Goal: Task Accomplishment & Management: Manage account settings

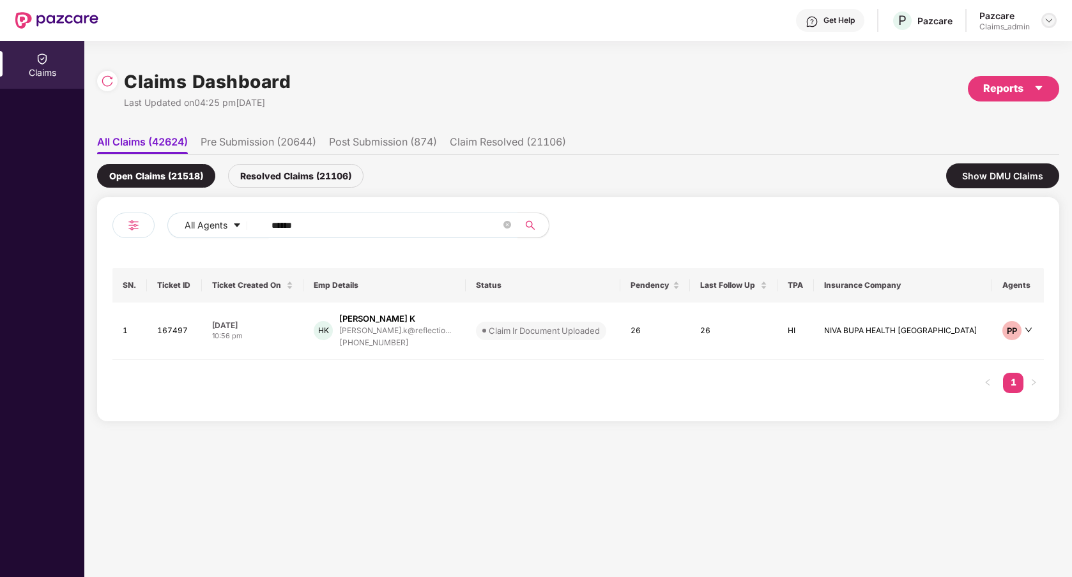
click at [1050, 19] on img at bounding box center [1048, 20] width 10 height 10
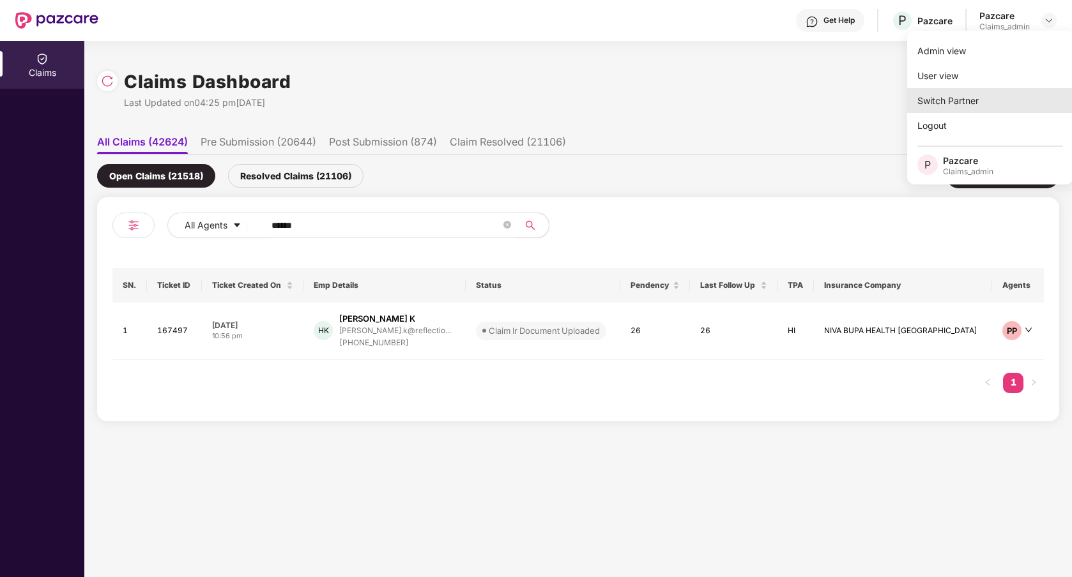
click at [973, 106] on div "Switch Partner" at bounding box center [990, 100] width 166 height 25
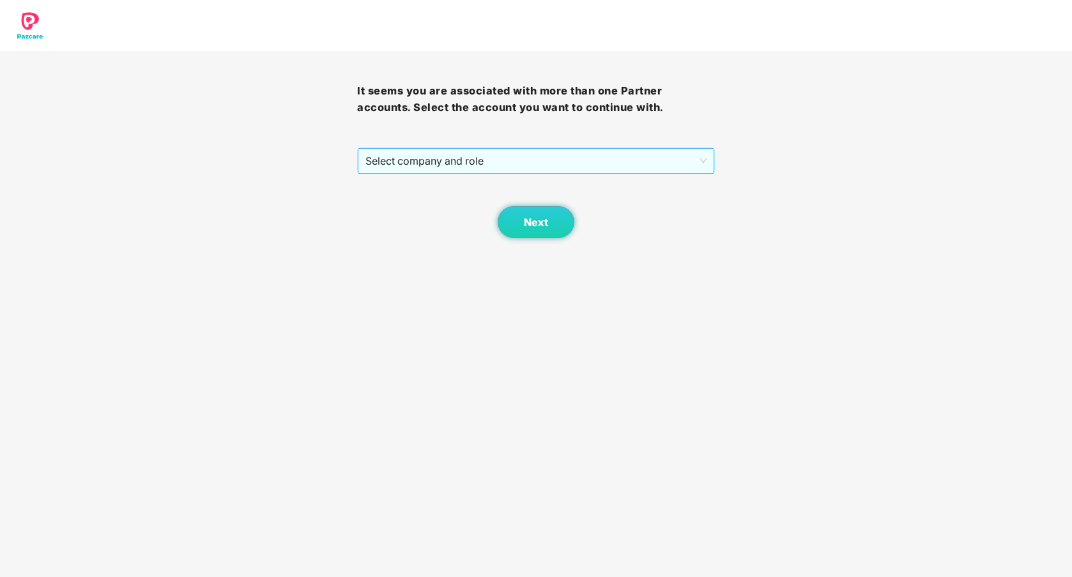
click at [563, 162] on span "Select company and role" at bounding box center [535, 161] width 340 height 24
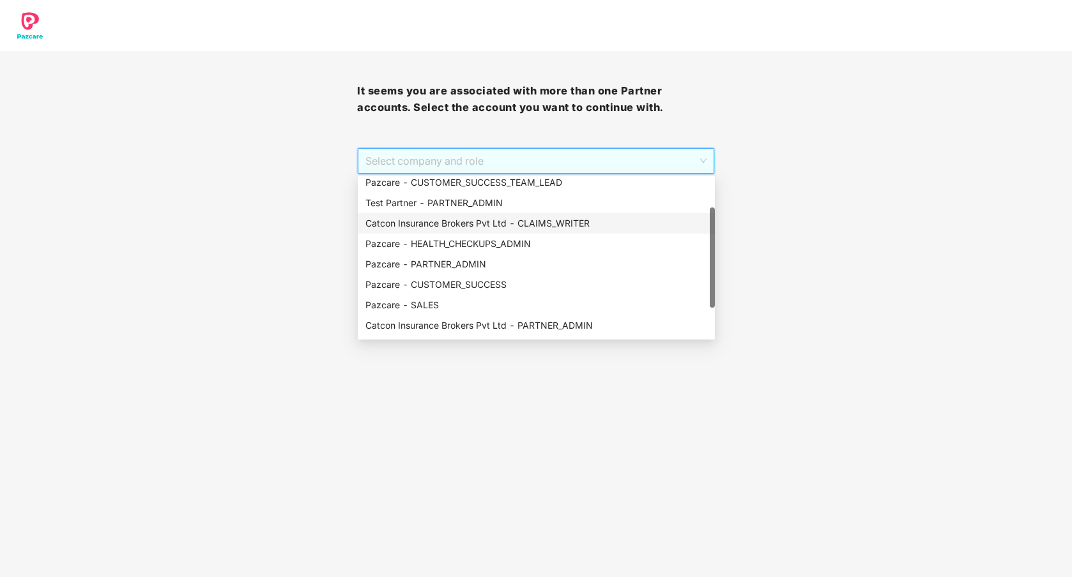
scroll to position [52, 0]
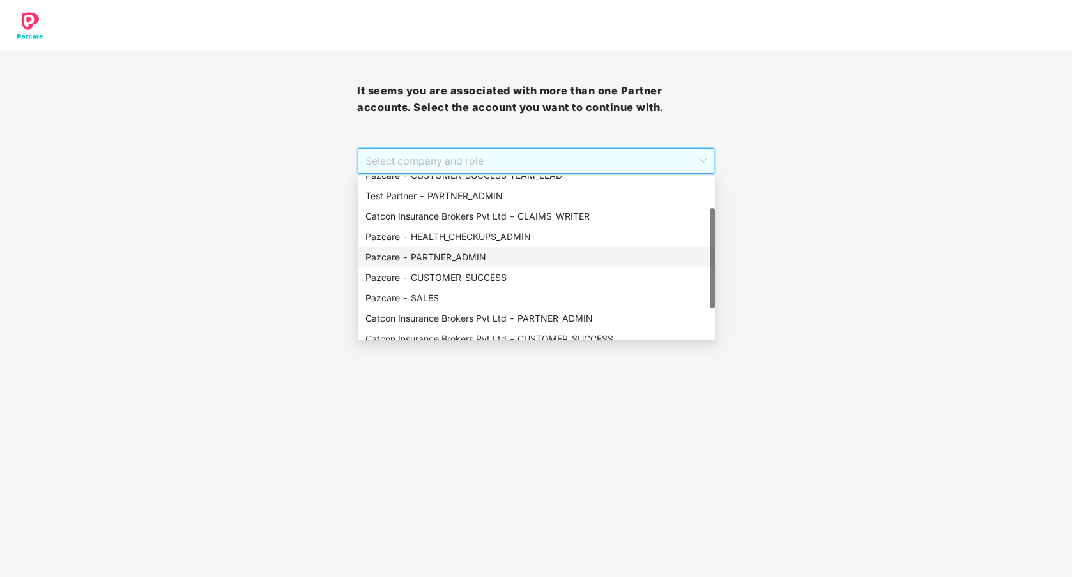
click at [473, 258] on div "Pazcare - PARTNER_ADMIN" at bounding box center [536, 257] width 342 height 14
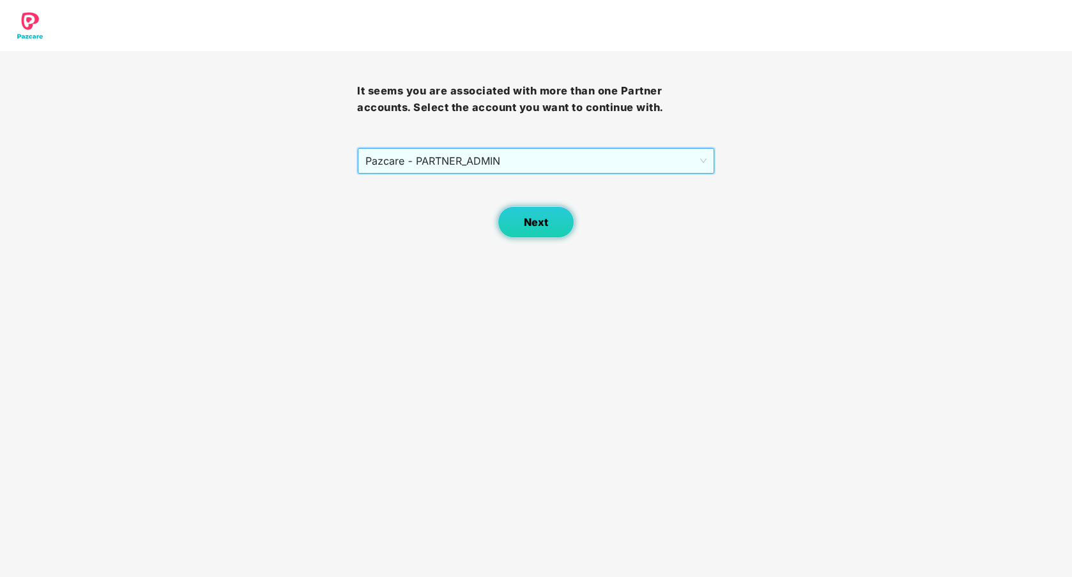
click at [529, 223] on span "Next" at bounding box center [536, 222] width 24 height 12
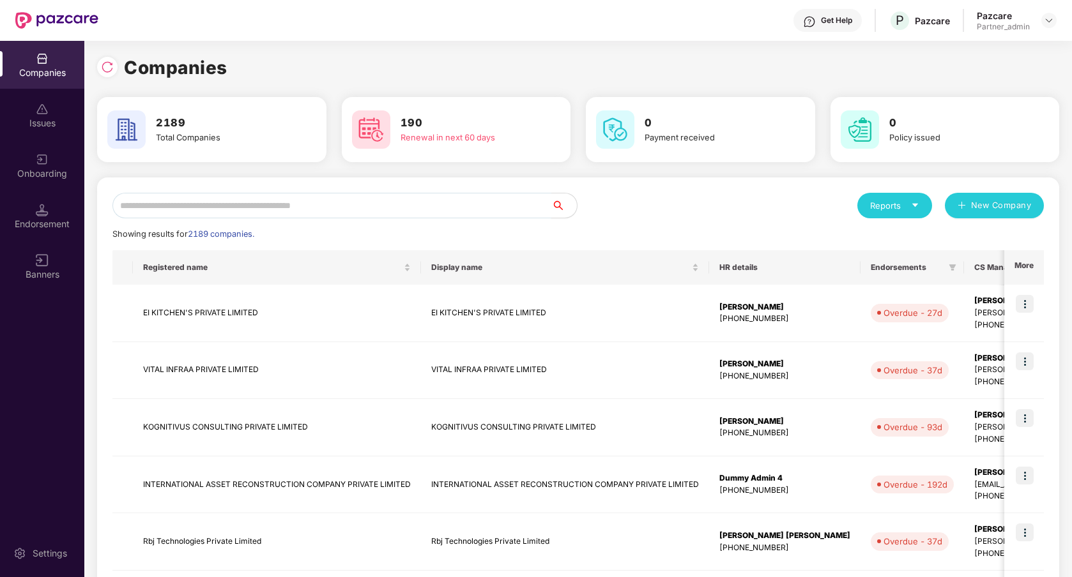
click at [426, 211] on input "text" at bounding box center [331, 206] width 439 height 26
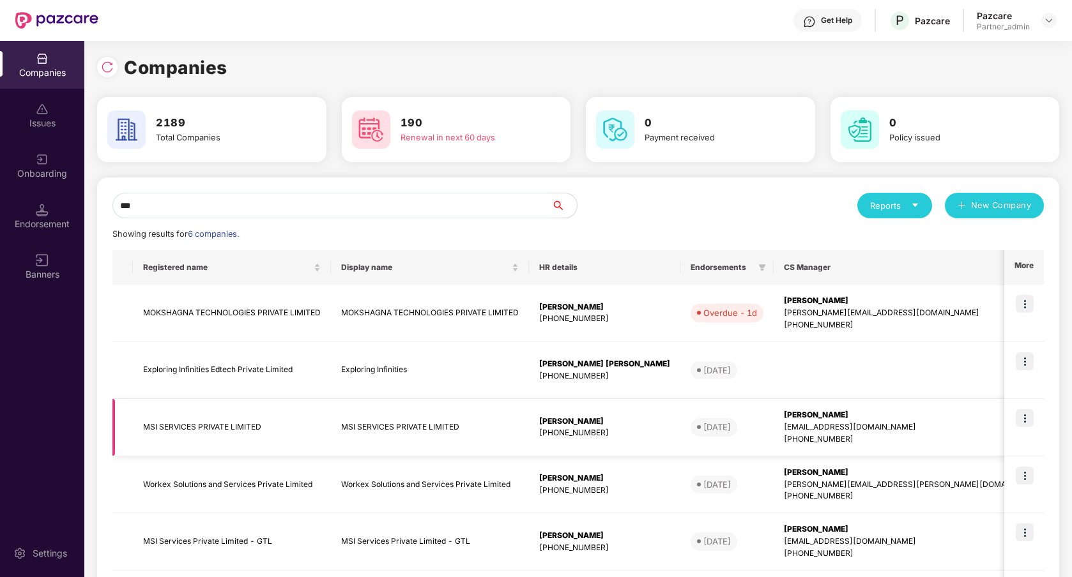
type input "***"
click at [1023, 416] on img at bounding box center [1024, 418] width 18 height 18
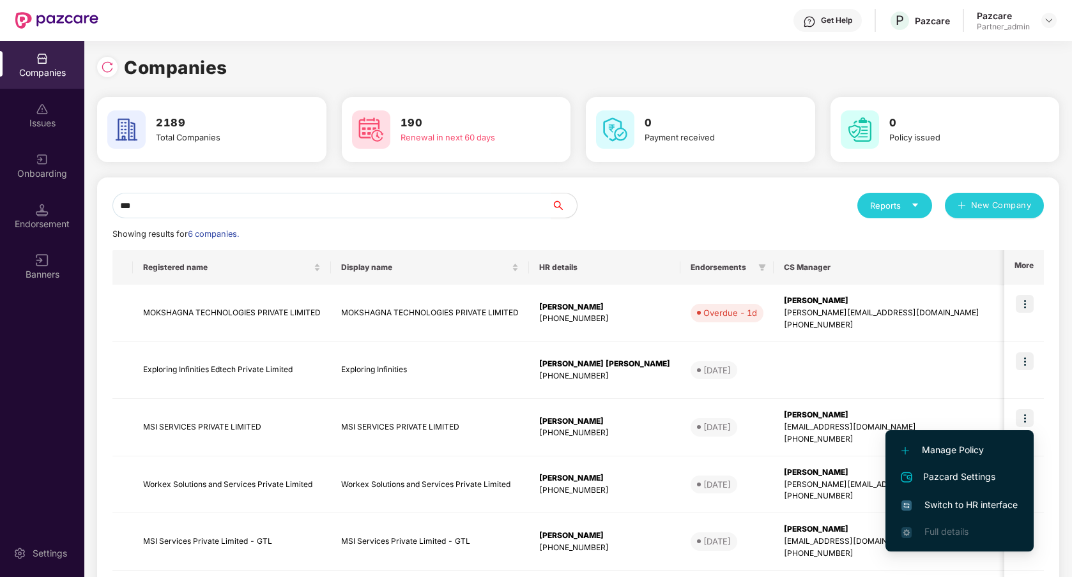
click at [983, 506] on span "Switch to HR interface" at bounding box center [959, 505] width 116 height 14
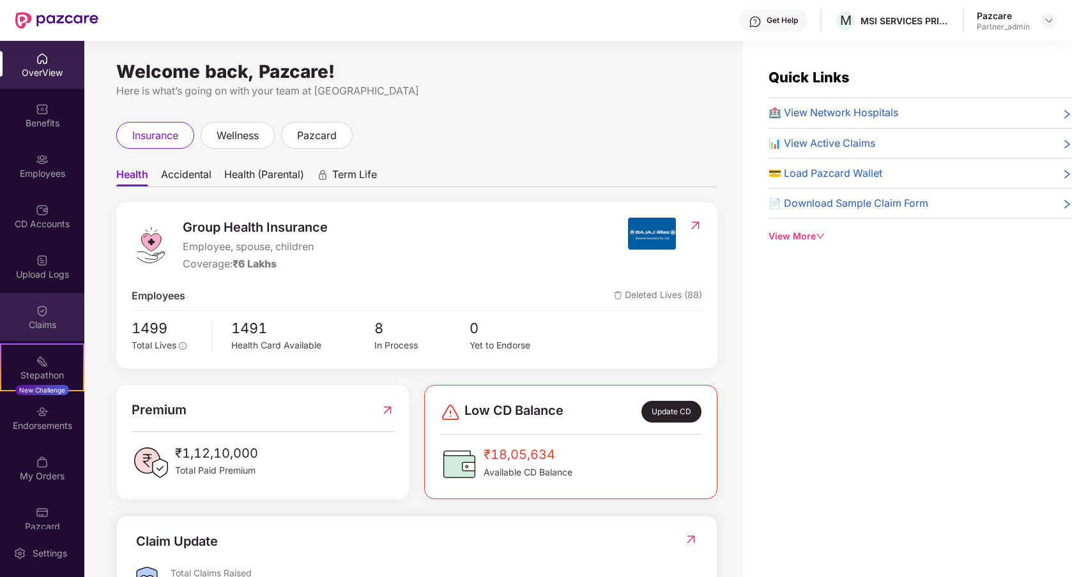
click at [44, 332] on div "Claims" at bounding box center [42, 317] width 84 height 48
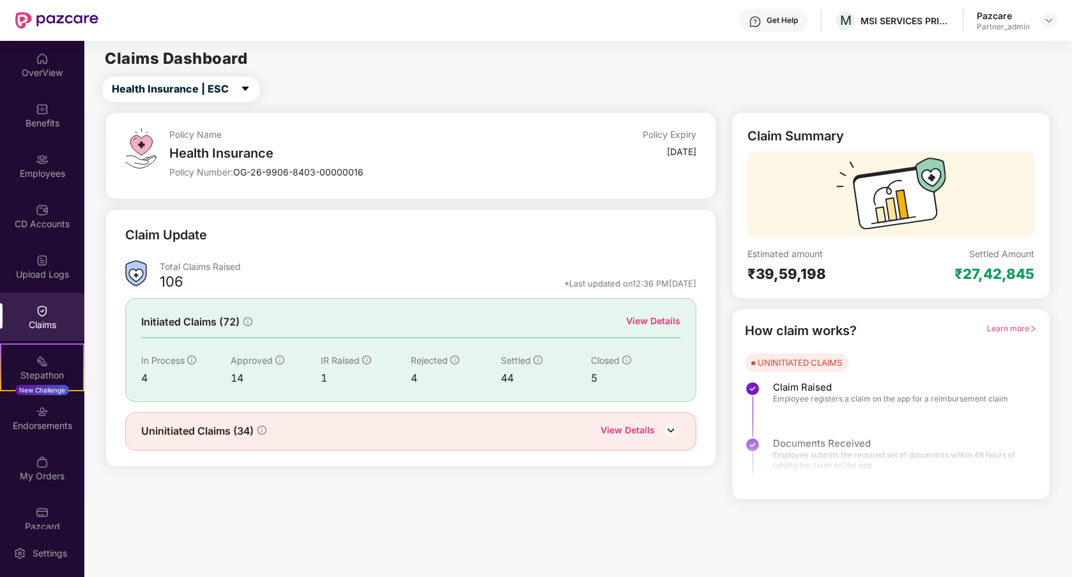
click at [649, 317] on div "View Details" at bounding box center [653, 321] width 54 height 14
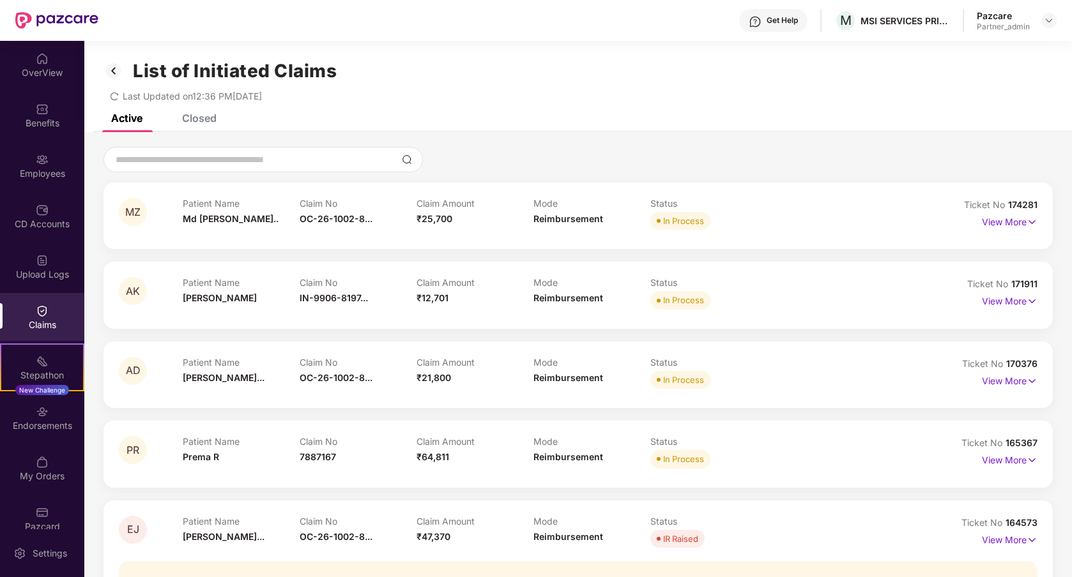
click at [190, 116] on div "Closed" at bounding box center [199, 118] width 34 height 13
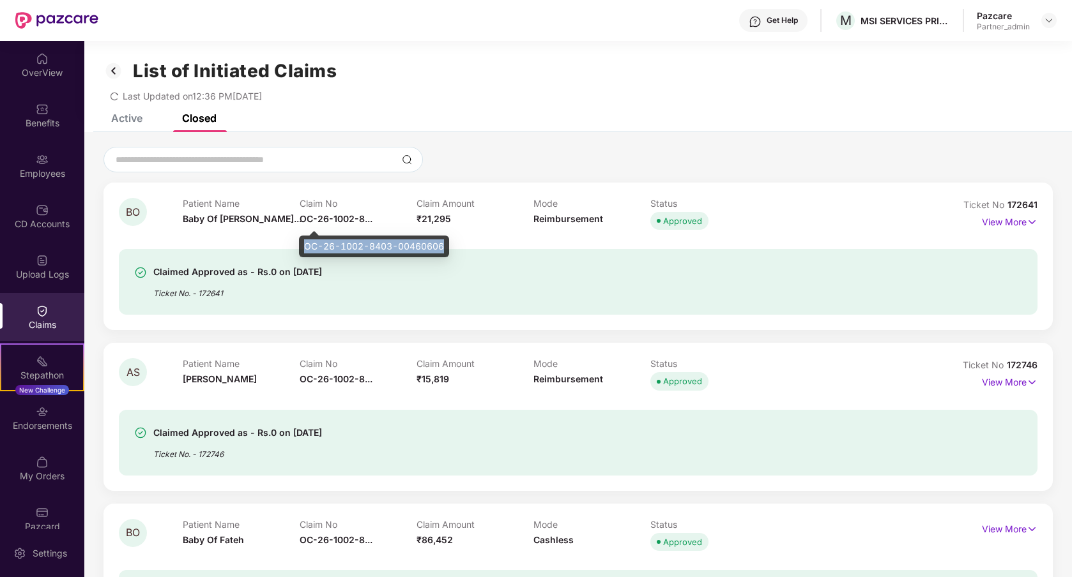
drag, startPoint x: 305, startPoint y: 247, endPoint x: 443, endPoint y: 248, distance: 137.3
click at [443, 248] on div "OC-26-1002-8403-00460606" at bounding box center [374, 247] width 150 height 22
copy div "OC-26-1002-8403-00460606"
click at [113, 95] on icon "redo" at bounding box center [114, 96] width 9 height 9
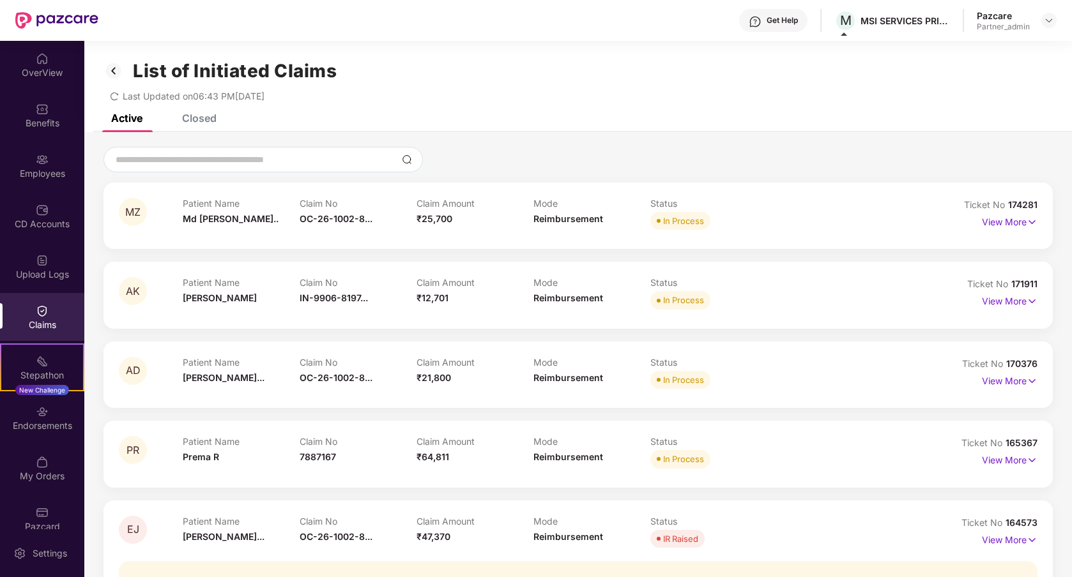
click at [209, 123] on div "Closed" at bounding box center [199, 118] width 34 height 13
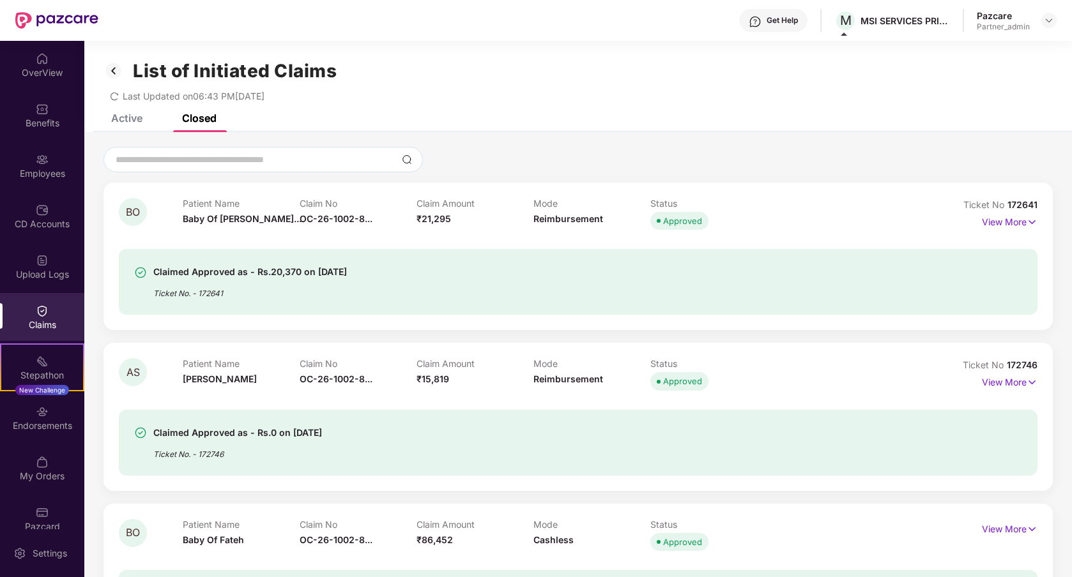
click at [116, 99] on icon "redo" at bounding box center [114, 96] width 8 height 8
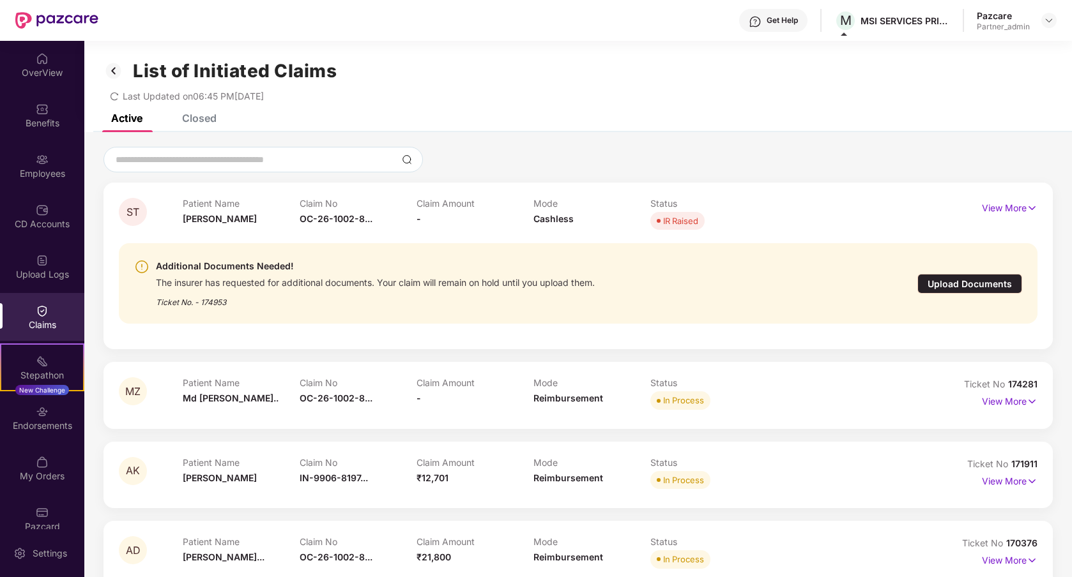
click at [191, 113] on div "List of Initiated Claims Last Updated on 06:45 PM, 17 Sep 2025" at bounding box center [577, 77] width 987 height 73
click at [206, 116] on div "Closed" at bounding box center [199, 118] width 34 height 13
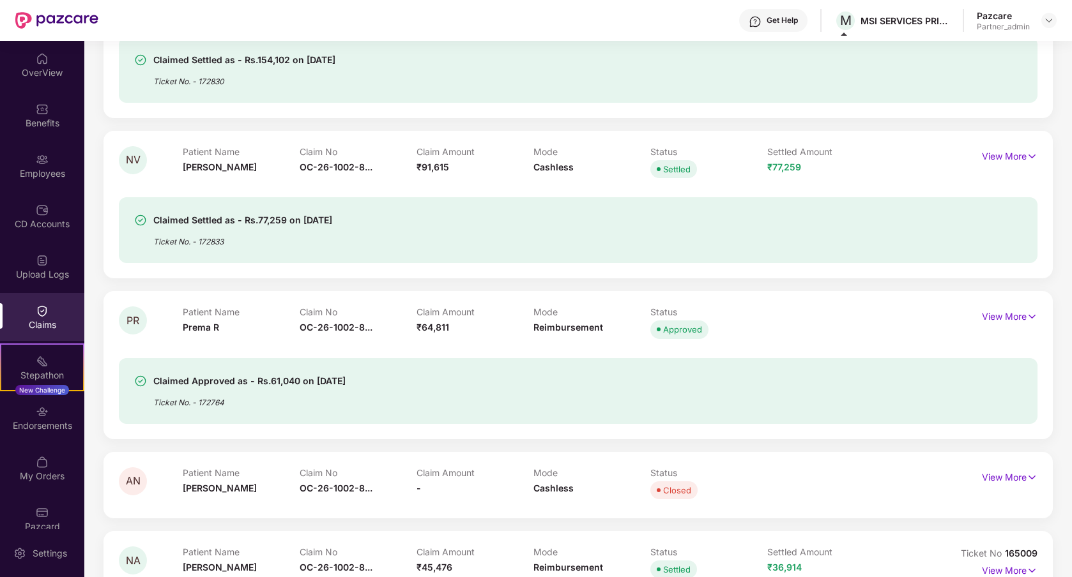
scroll to position [1500, 0]
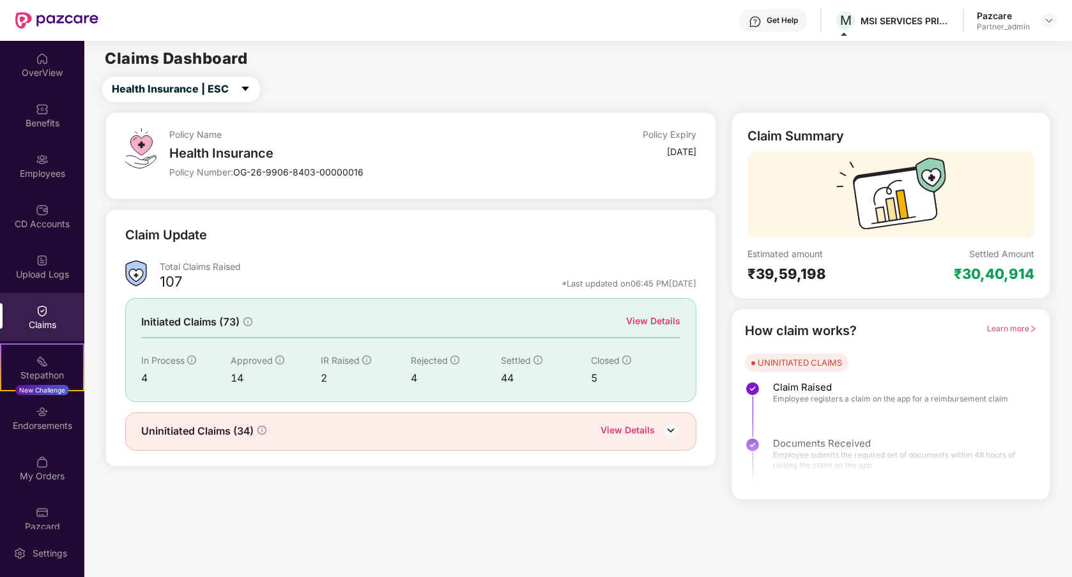
click at [658, 322] on div "View Details" at bounding box center [653, 321] width 54 height 14
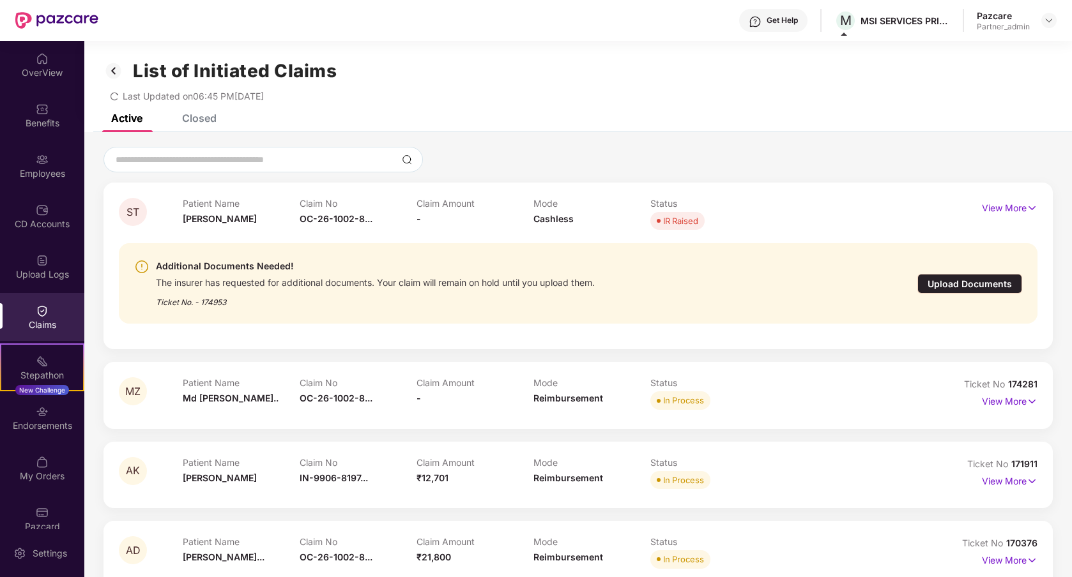
click at [199, 126] on div "Closed" at bounding box center [190, 118] width 54 height 28
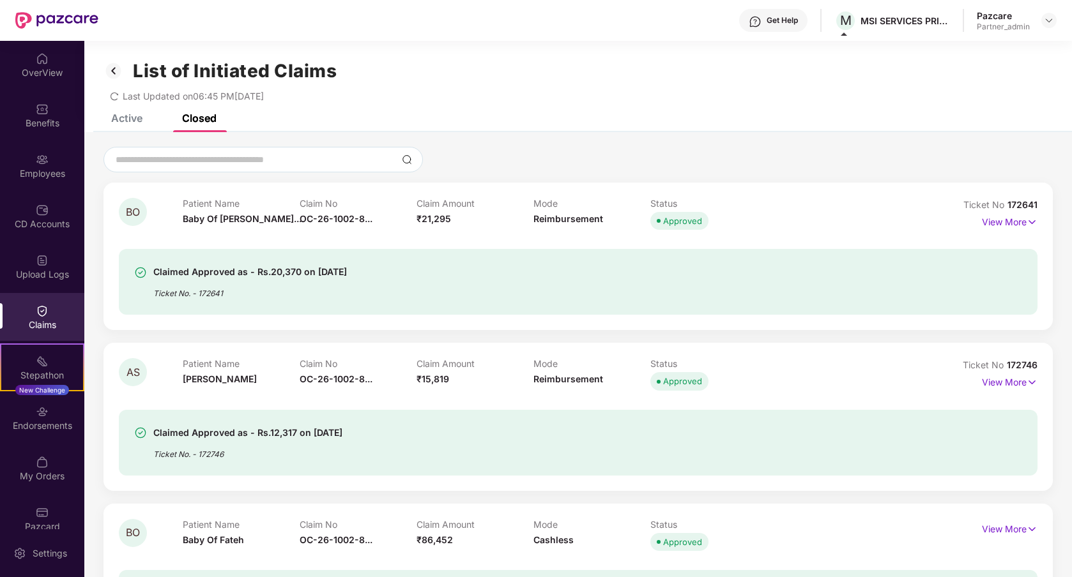
drag, startPoint x: 252, startPoint y: 275, endPoint x: 403, endPoint y: 266, distance: 151.6
click at [407, 266] on div "Claimed Approved as - Rs.20,370 on 30 Aug 2025 Ticket No. - 172641" at bounding box center [503, 281] width 739 height 35
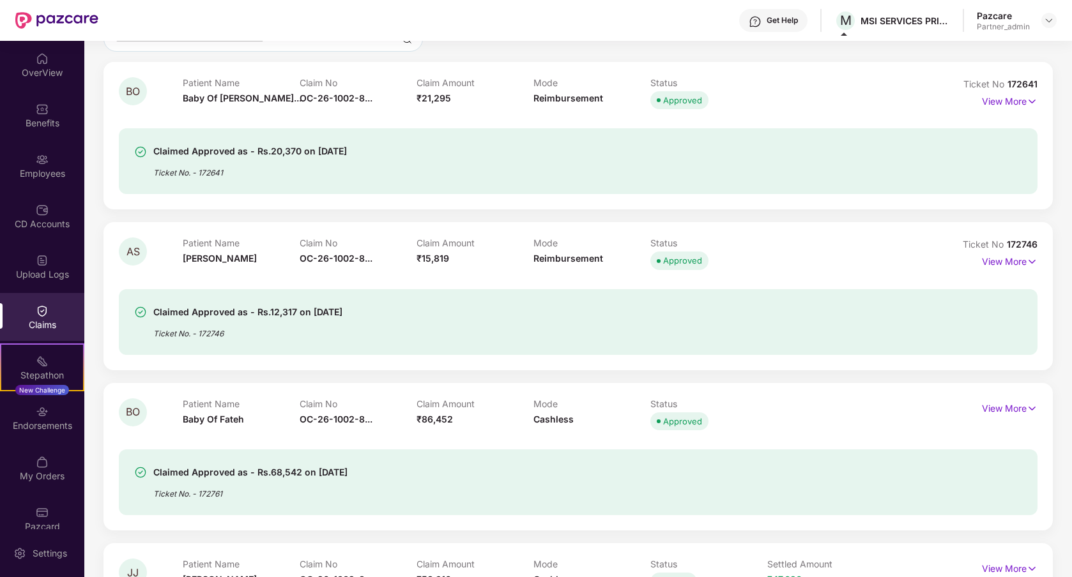
drag, startPoint x: 252, startPoint y: 313, endPoint x: 377, endPoint y: 312, distance: 125.2
click at [377, 312] on div "Claimed Approved as - Rs.12,317 on 23 July 2025 Ticket No. - 172746" at bounding box center [503, 322] width 739 height 35
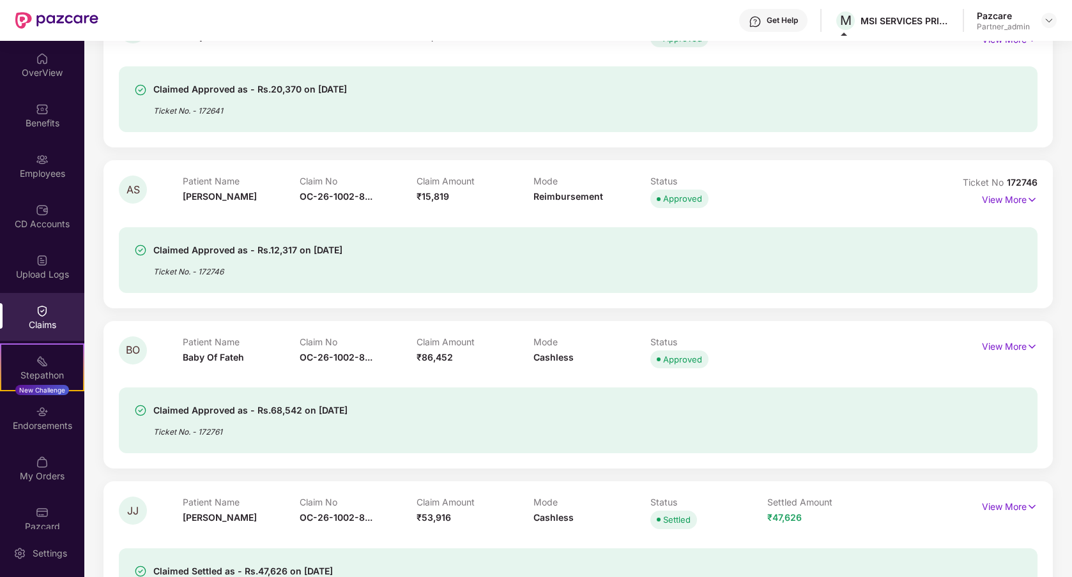
scroll to position [0, 0]
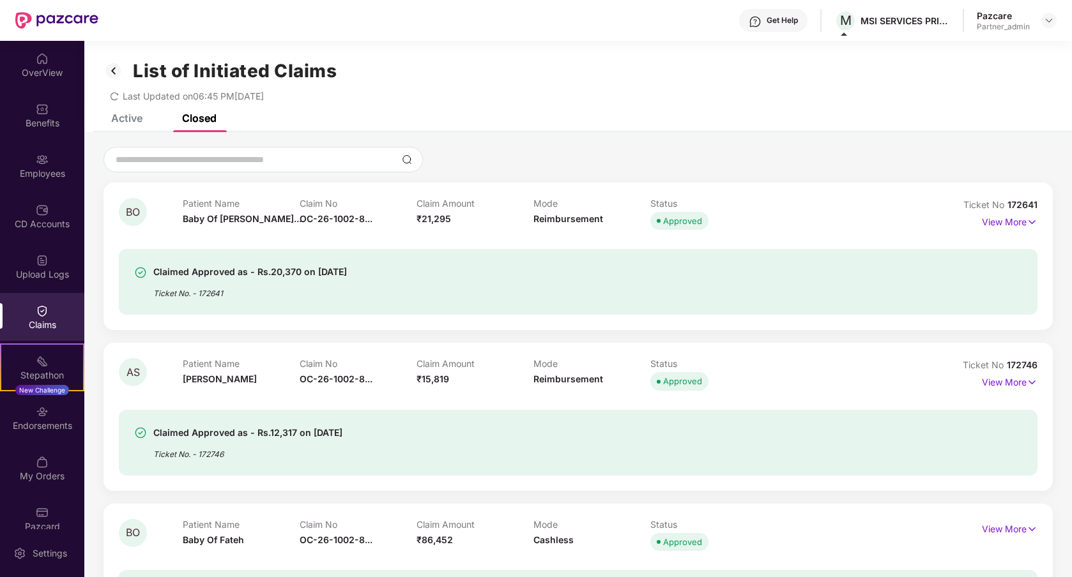
click at [528, 149] on div at bounding box center [577, 160] width 949 height 26
